Goal: Go to known website: Access a specific website the user already knows

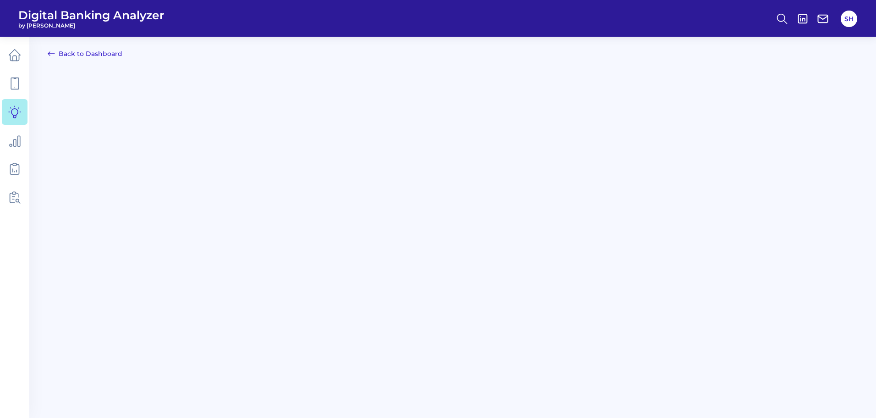
scroll to position [410, 0]
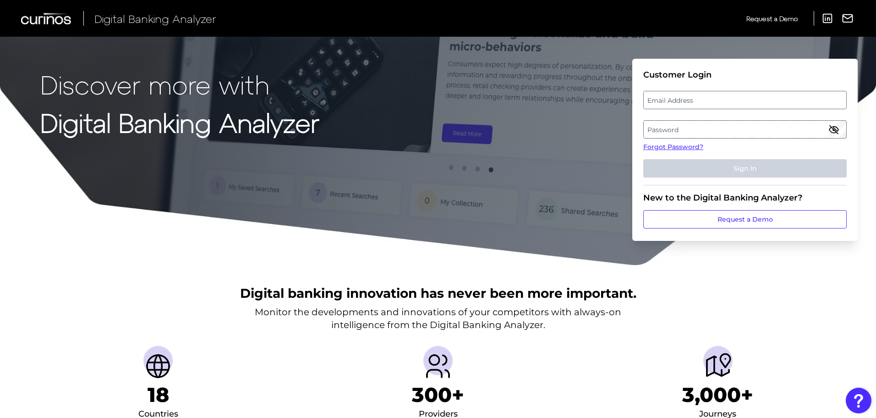
click at [700, 101] on label "Email Address" at bounding box center [745, 100] width 202 height 17
click at [700, 101] on input "email" at bounding box center [746, 100] width 204 height 18
type input "[PERSON_NAME][EMAIL_ADDRESS][PERSON_NAME][PERSON_NAME][DOMAIN_NAME]"
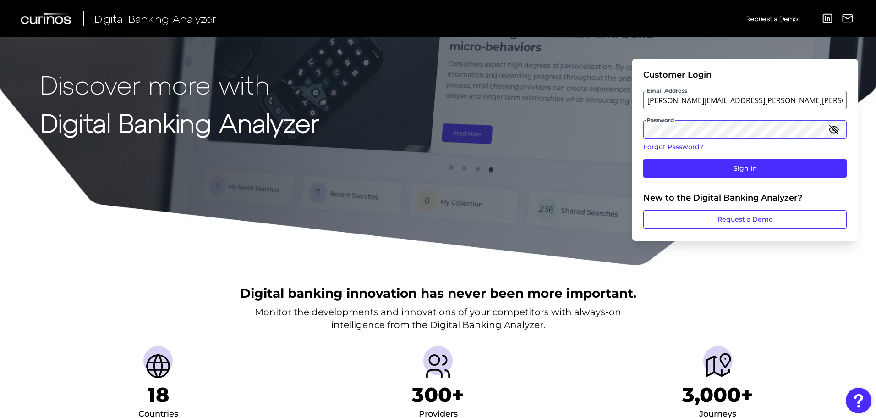
click at [644, 159] on button "Sign In" at bounding box center [746, 168] width 204 height 18
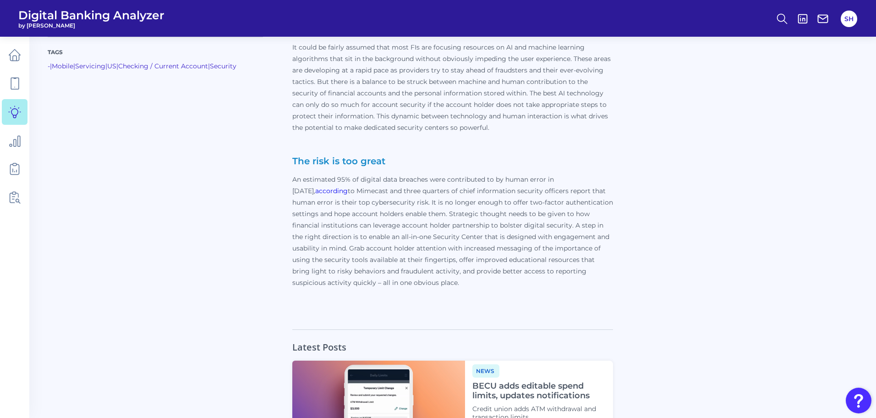
scroll to position [2750, 0]
